Goal: Information Seeking & Learning: Learn about a topic

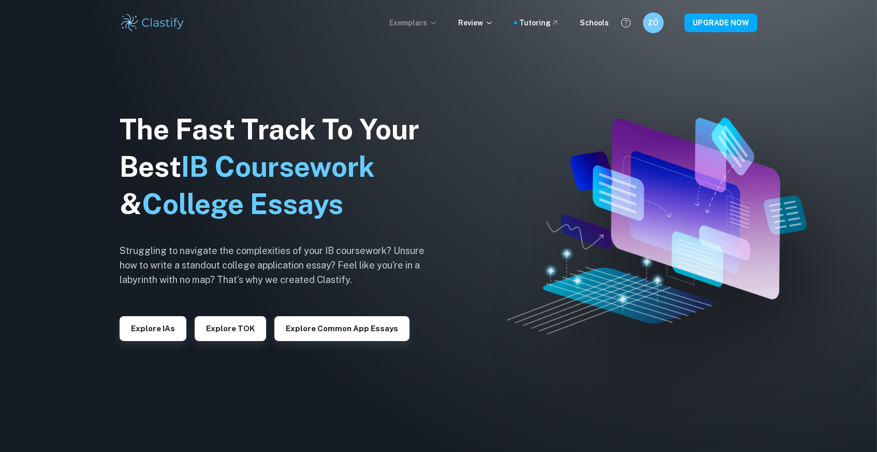
click at [430, 22] on p "Exemplars" at bounding box center [413, 22] width 48 height 11
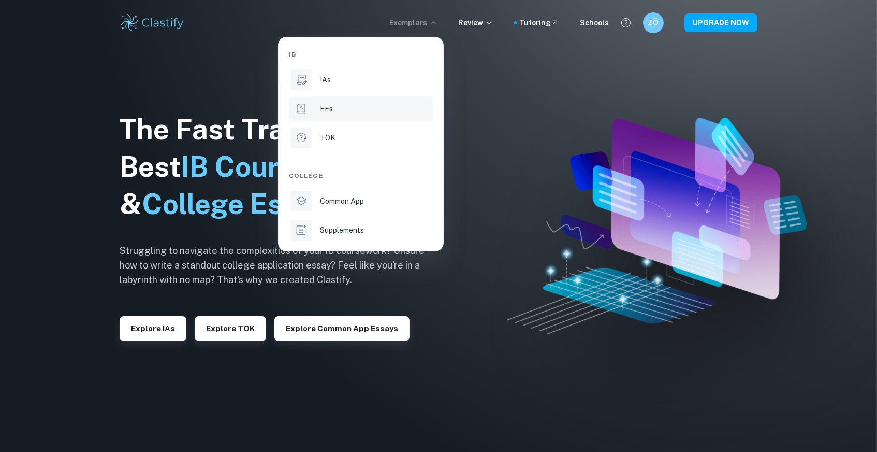
click at [316, 113] on li "EEs" at bounding box center [361, 108] width 144 height 25
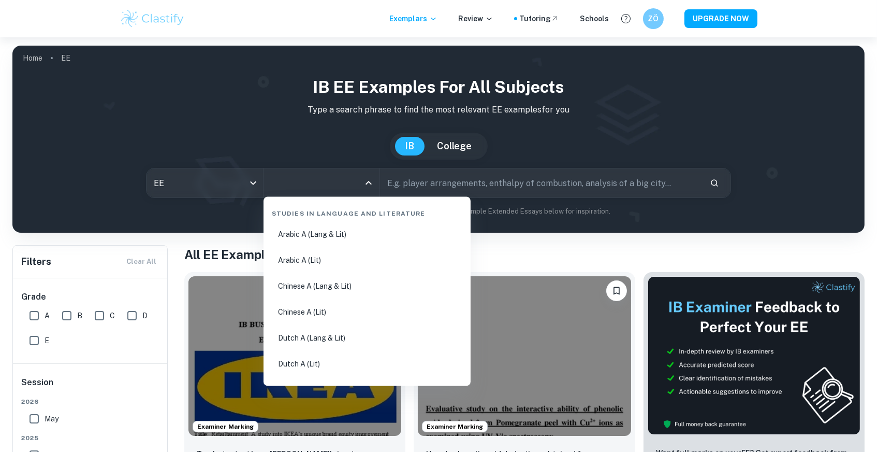
click at [302, 184] on input "All Subjects" at bounding box center [314, 183] width 92 height 20
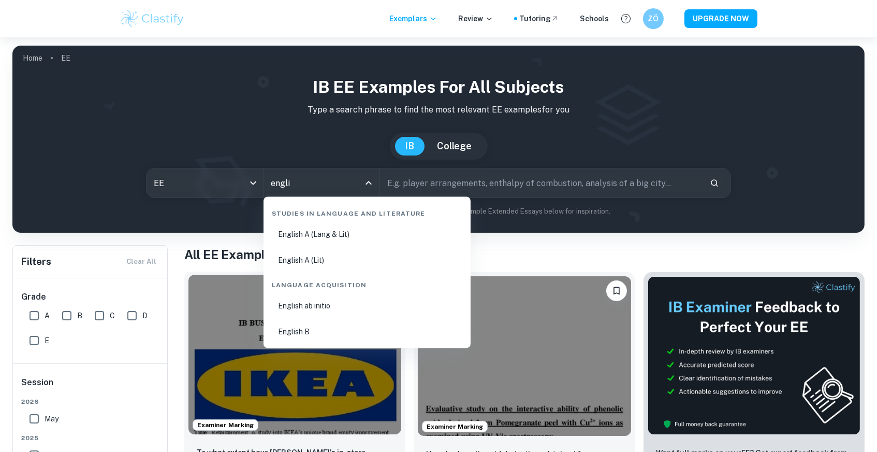
click at [312, 325] on li "English B" at bounding box center [367, 332] width 199 height 24
type input "English B"
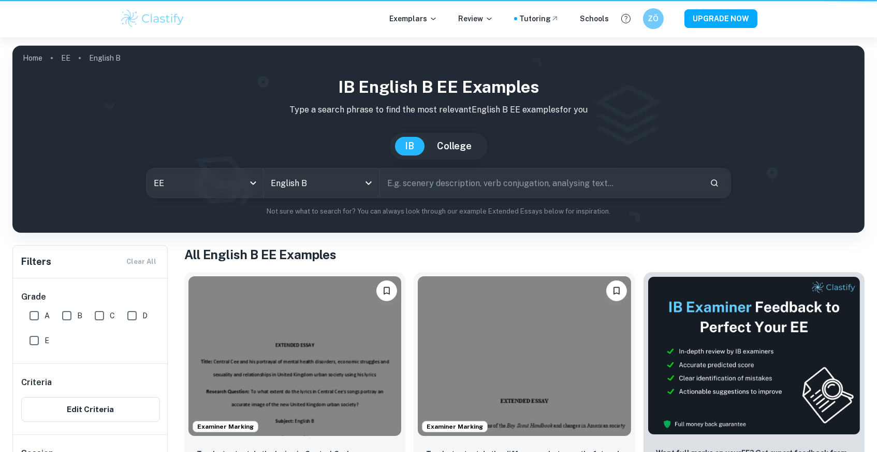
click at [40, 309] on input "A" at bounding box center [34, 315] width 21 height 21
checkbox input "true"
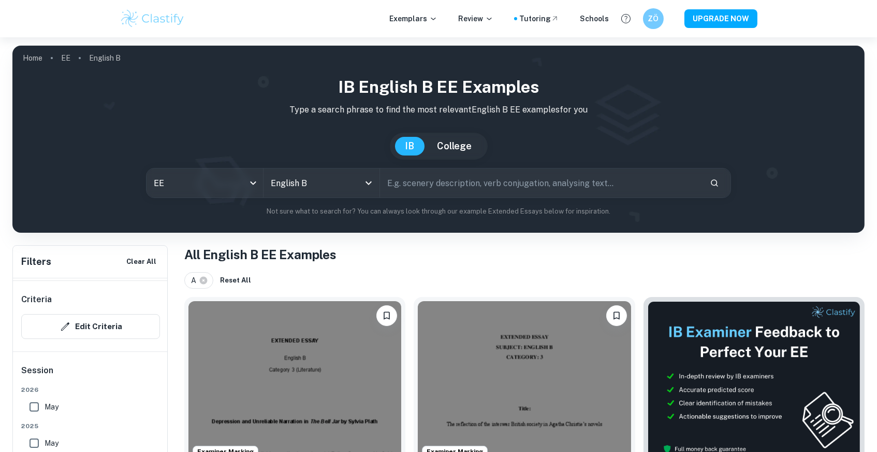
click at [453, 187] on input "text" at bounding box center [541, 182] width 322 height 29
type input "jane austen"
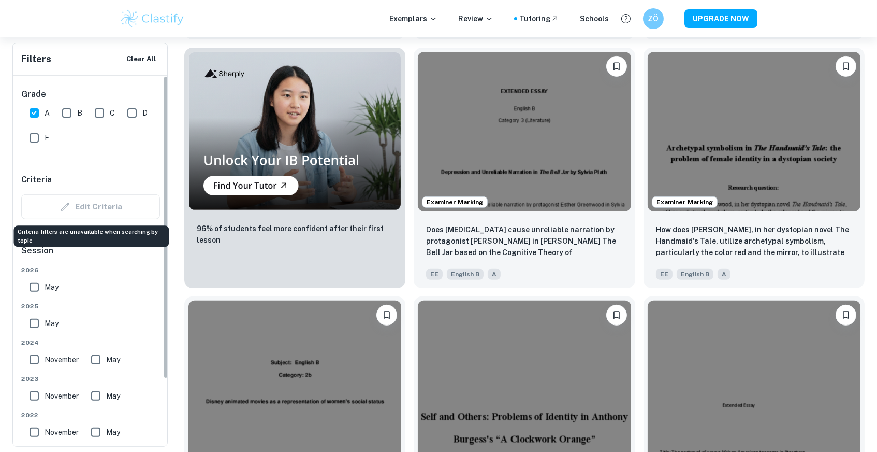
click at [115, 216] on div "Edit Criteria" at bounding box center [90, 206] width 139 height 25
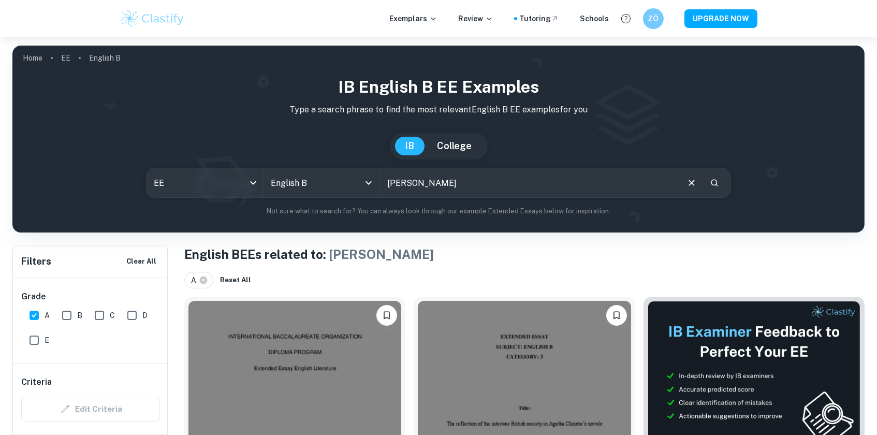
click at [411, 187] on input "jane austen" at bounding box center [529, 182] width 298 height 29
type input "british"
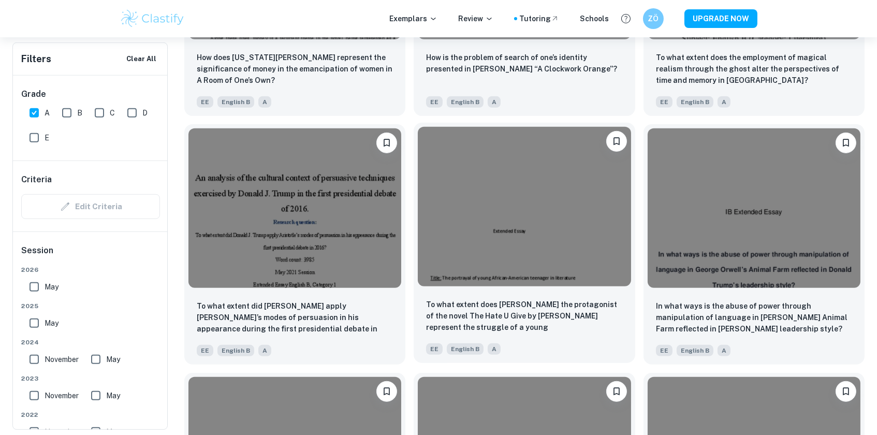
scroll to position [1181, 0]
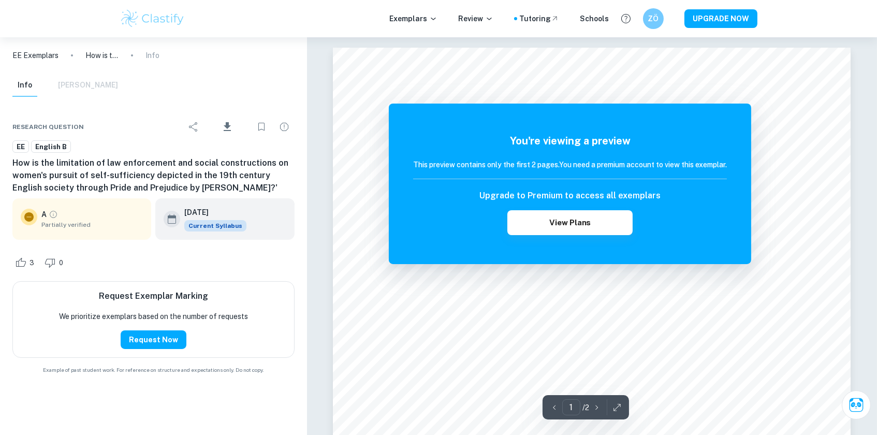
scroll to position [203, 0]
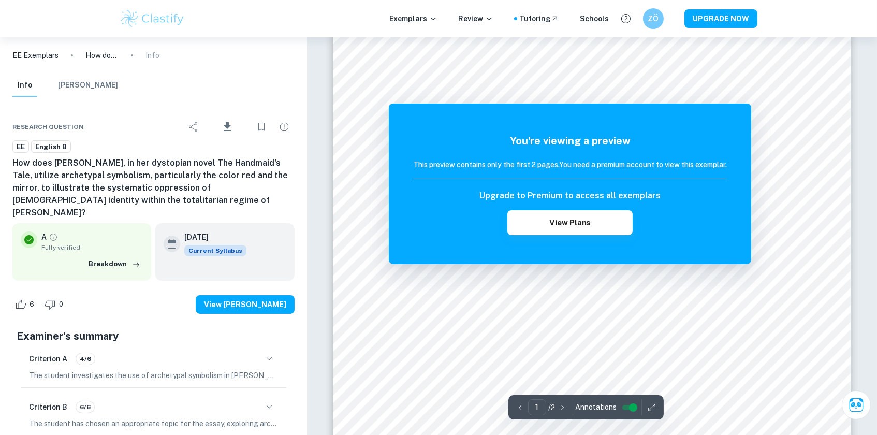
scroll to position [11, 0]
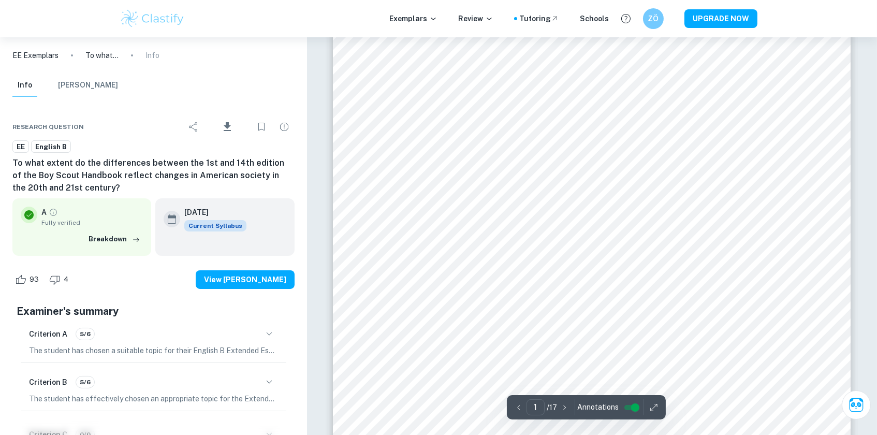
scroll to position [128, 0]
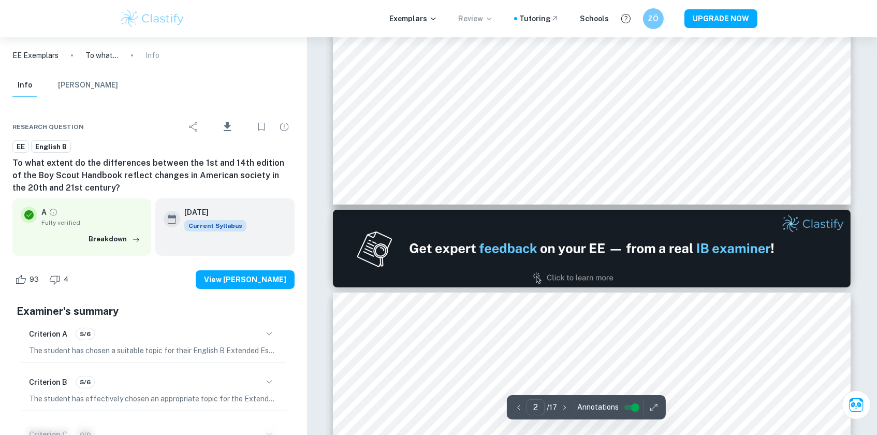
type input "1"
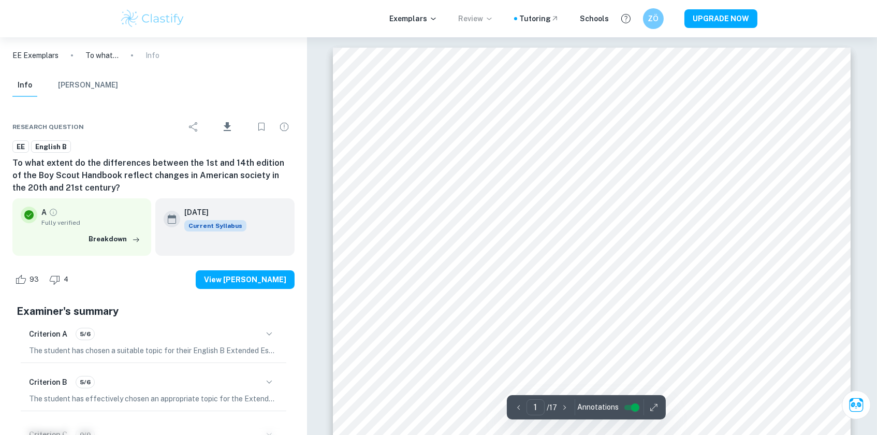
scroll to position [0, 0]
click at [96, 94] on button "[PERSON_NAME]" at bounding box center [88, 85] width 60 height 23
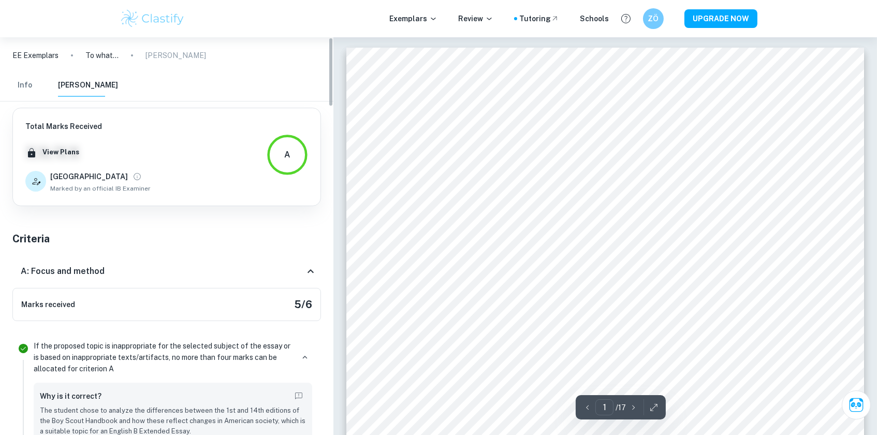
click at [32, 78] on button "Info" at bounding box center [24, 85] width 25 height 23
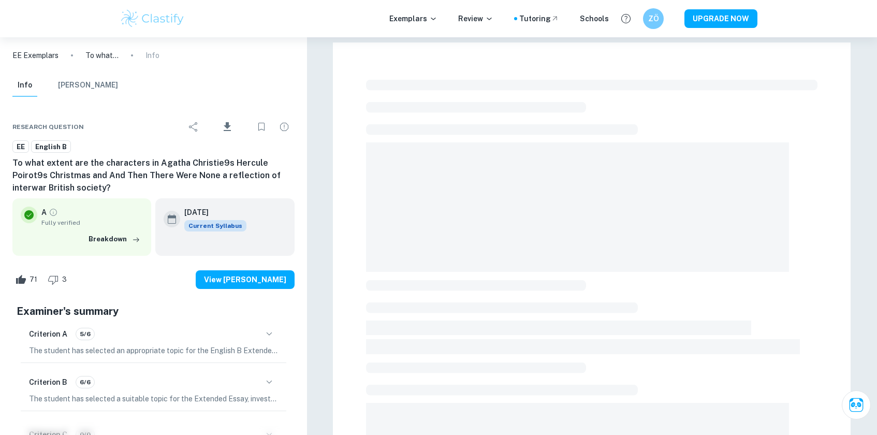
checkbox input "true"
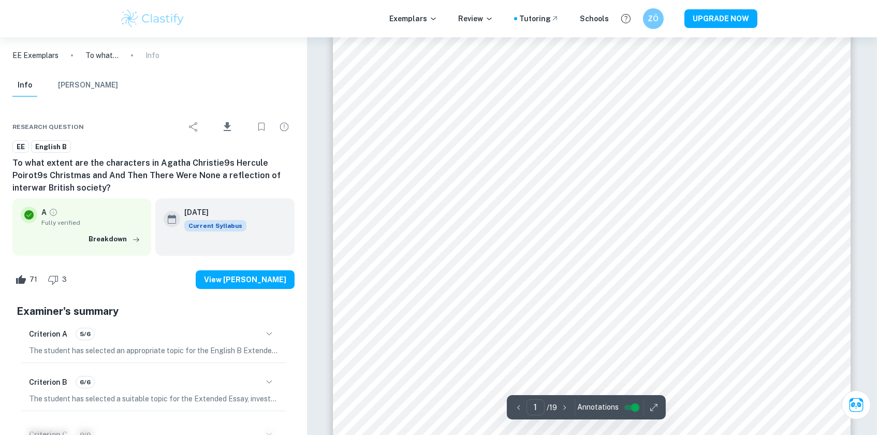
scroll to position [420, 0]
